Goal: Task Accomplishment & Management: Complete application form

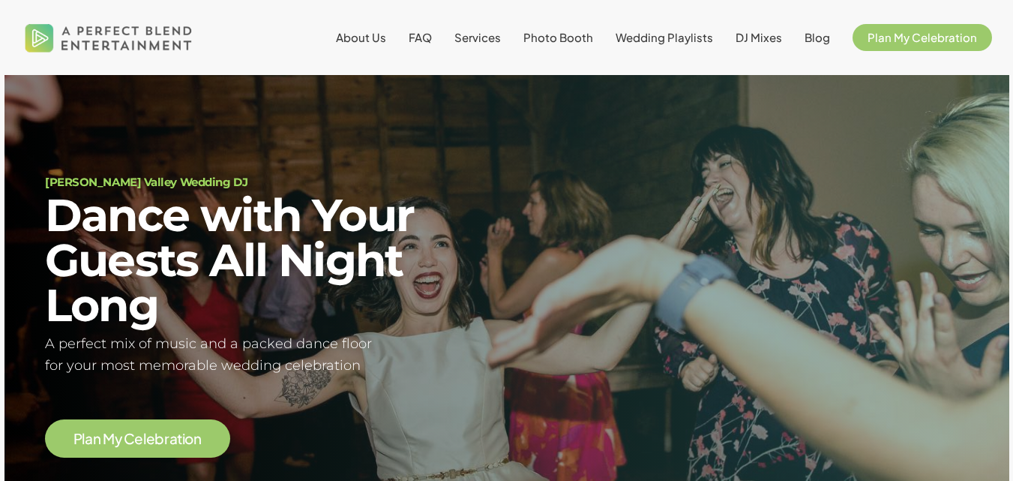
scroll to position [45, 0]
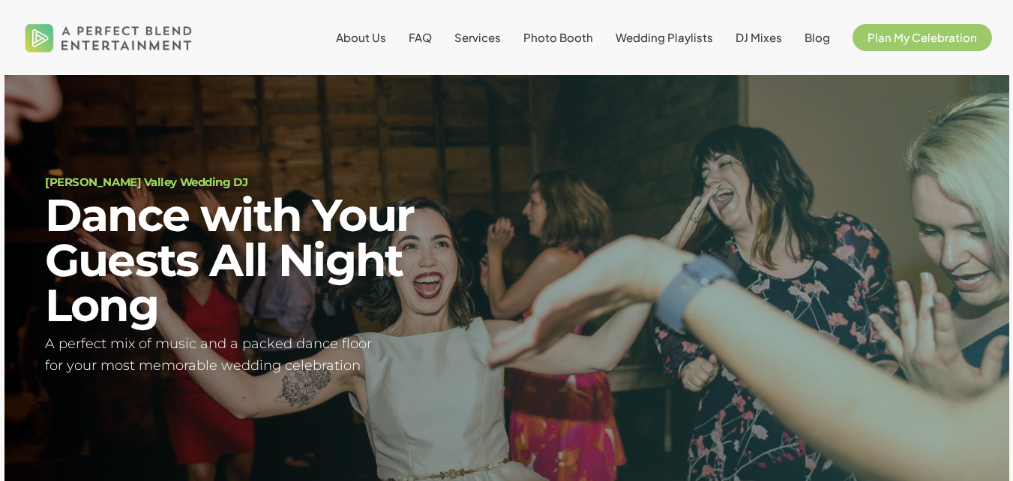
scroll to position [45, 0]
click at [916, 37] on span "Plan My Celebration" at bounding box center [922, 37] width 109 height 14
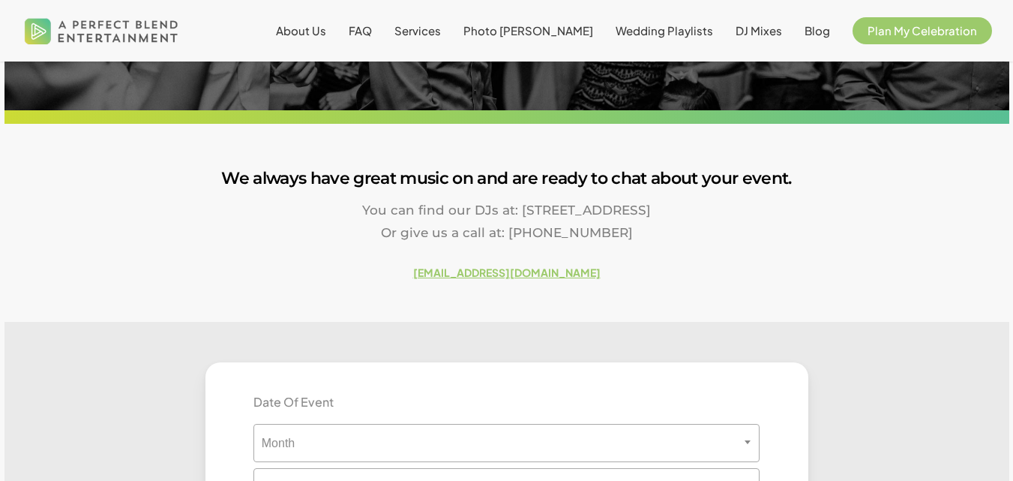
scroll to position [4, 0]
